Goal: Check status: Check status

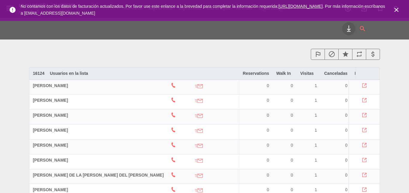
click at [395, 11] on icon "close" at bounding box center [396, 9] width 7 height 7
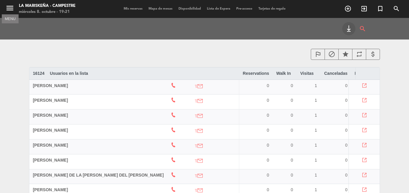
click at [12, 7] on icon "menu" at bounding box center [9, 8] width 9 height 9
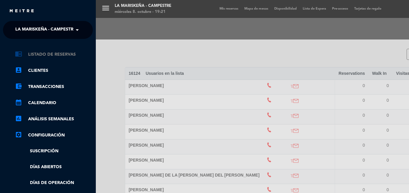
click at [48, 54] on link "chrome_reader_mode Listado de Reservas" at bounding box center [54, 54] width 78 height 7
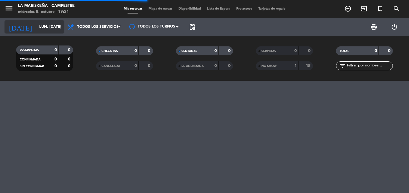
click at [42, 30] on input "lun. [DATE]" at bounding box center [61, 27] width 51 height 10
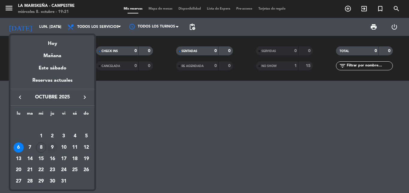
click at [51, 145] on div "9" at bounding box center [52, 147] width 10 height 10
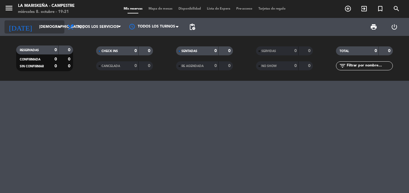
click at [51, 28] on input "[DEMOGRAPHIC_DATA] [DATE]" at bounding box center [61, 27] width 51 height 10
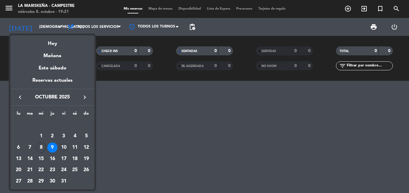
click at [67, 145] on div "10" at bounding box center [64, 147] width 10 height 10
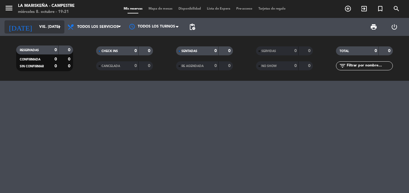
click at [47, 29] on input "vie. [DATE]" at bounding box center [61, 27] width 51 height 10
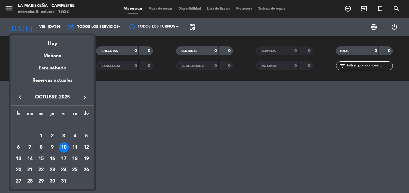
click at [51, 146] on div "9" at bounding box center [52, 147] width 10 height 10
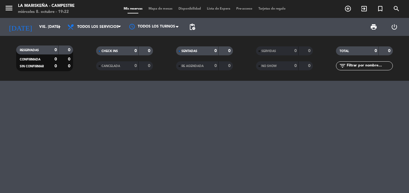
type input "[DEMOGRAPHIC_DATA] [DATE]"
